Goal: Obtain resource: Obtain resource

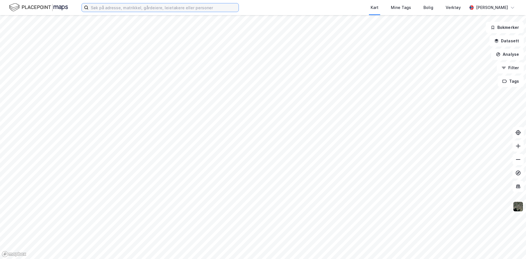
click at [104, 9] on input at bounding box center [163, 7] width 150 height 8
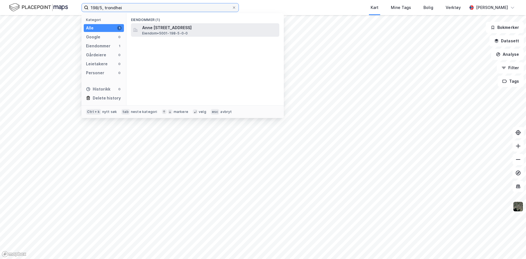
type input "198/5, trondhei"
click at [173, 28] on span "Anne [STREET_ADDRESS]" at bounding box center [209, 27] width 135 height 7
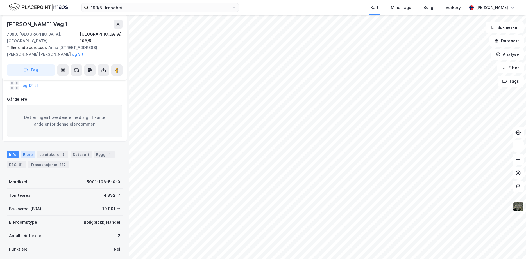
click at [26, 151] on div "Eiere" at bounding box center [28, 155] width 14 height 8
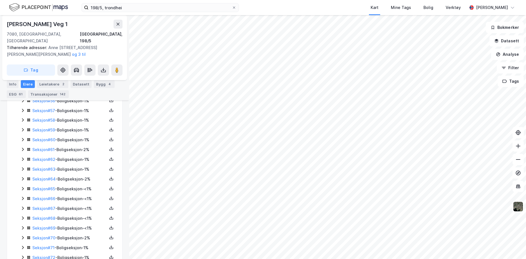
scroll to position [893, 0]
click at [109, 236] on icon at bounding box center [111, 238] width 4 height 4
click at [78, 218] on div "Grunnbok" at bounding box center [77, 221] width 19 height 7
